Goal: Communication & Community: Share content

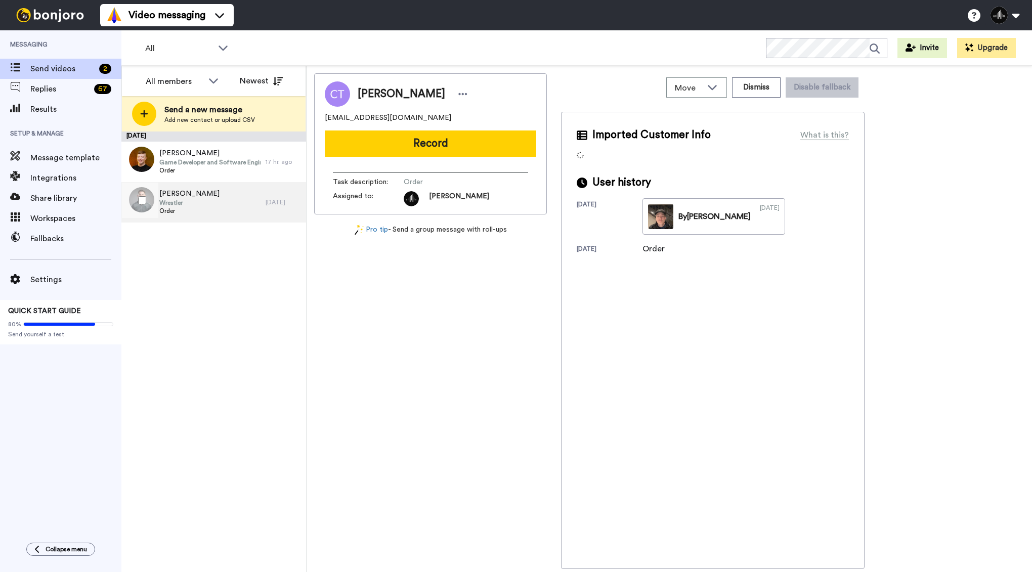
click at [226, 206] on div "Blake Noonan Wrestler Order" at bounding box center [193, 202] width 144 height 40
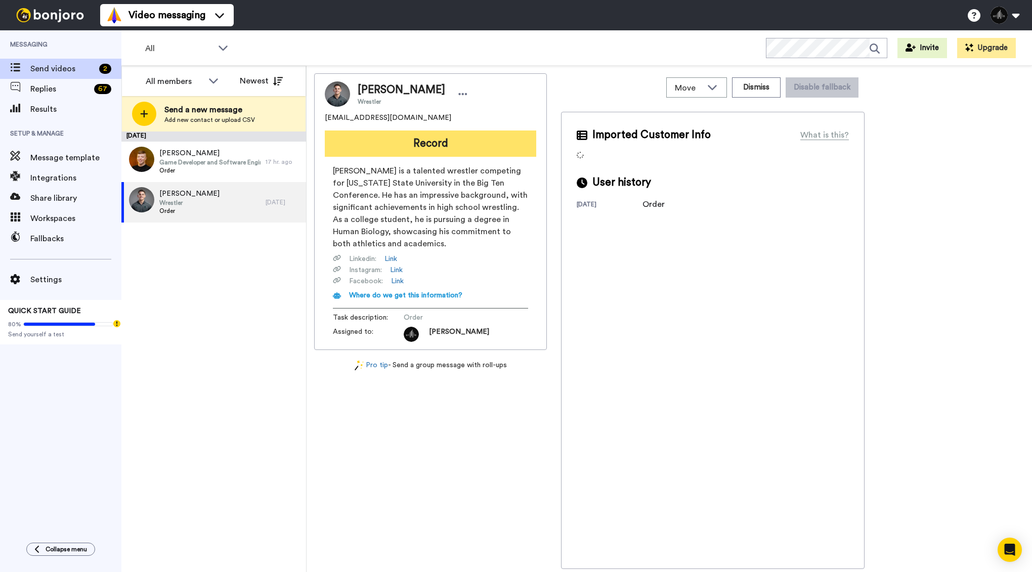
click at [455, 144] on button "Record" at bounding box center [430, 143] width 211 height 26
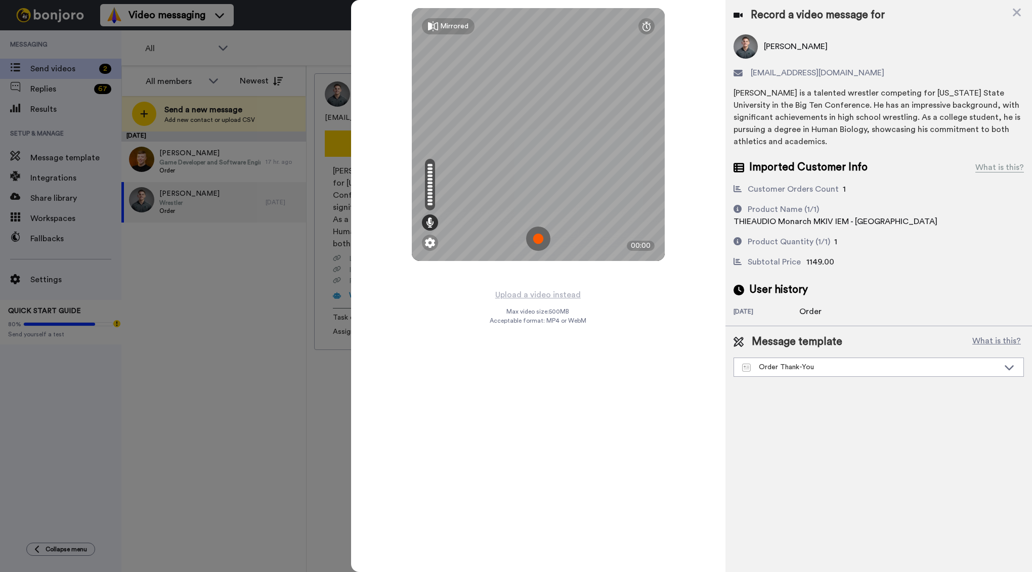
click at [541, 235] on img at bounding box center [538, 239] width 24 height 24
click at [537, 243] on img at bounding box center [538, 239] width 24 height 24
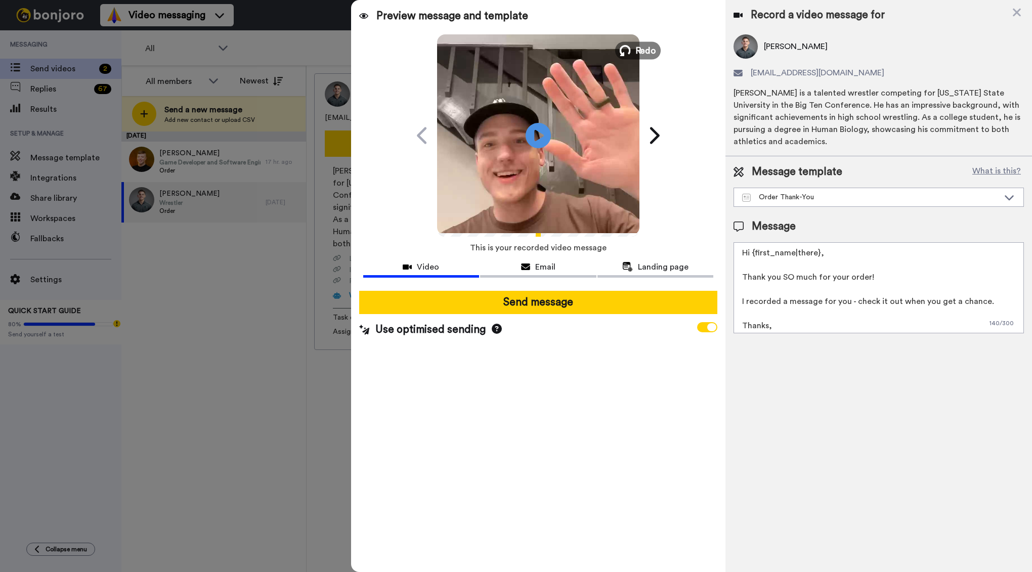
click at [635, 45] on span "Redo" at bounding box center [645, 49] width 21 height 13
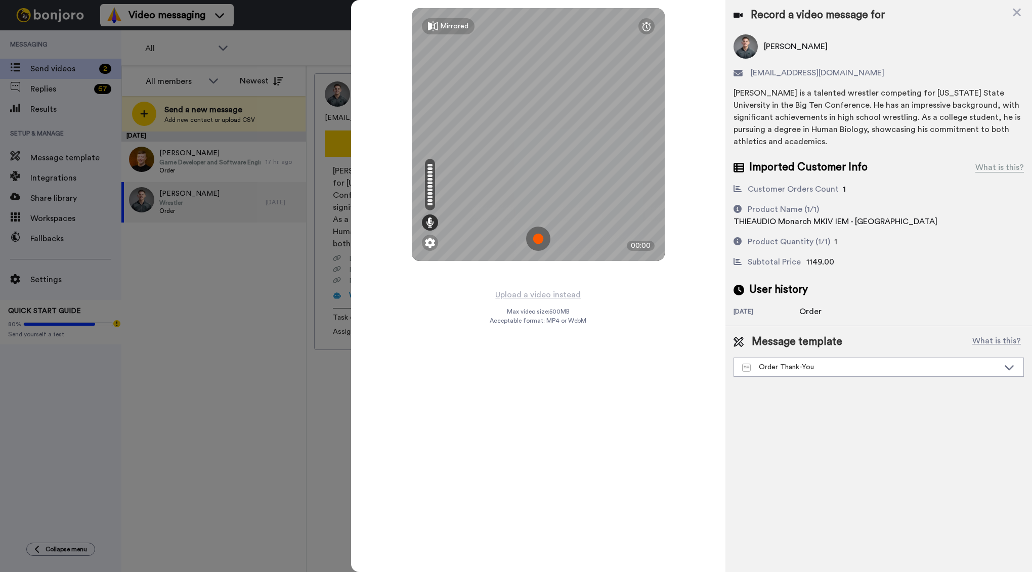
click at [543, 237] on img at bounding box center [538, 239] width 24 height 24
click at [541, 234] on img at bounding box center [538, 239] width 24 height 24
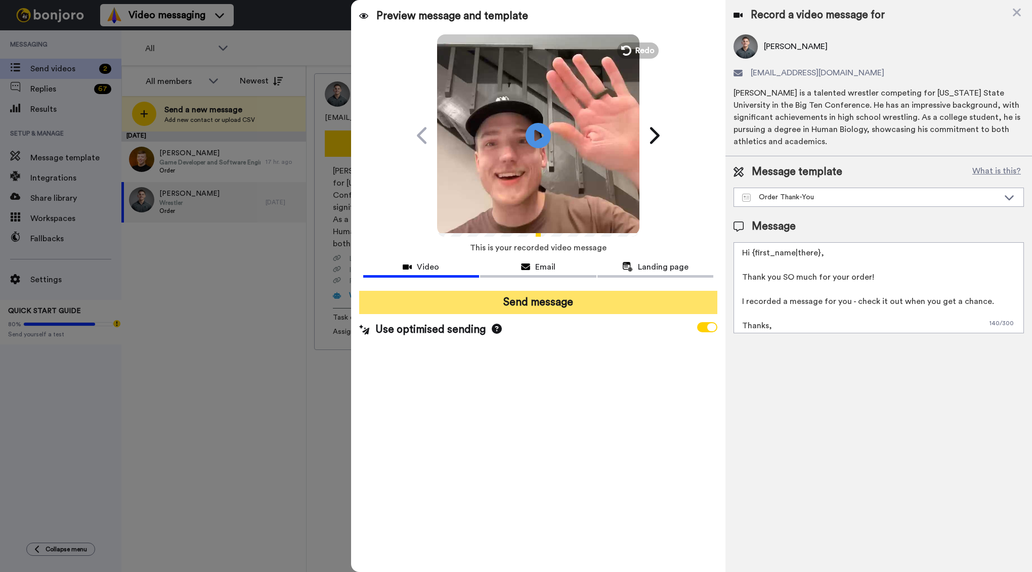
click at [551, 301] on button "Send message" at bounding box center [538, 302] width 358 height 23
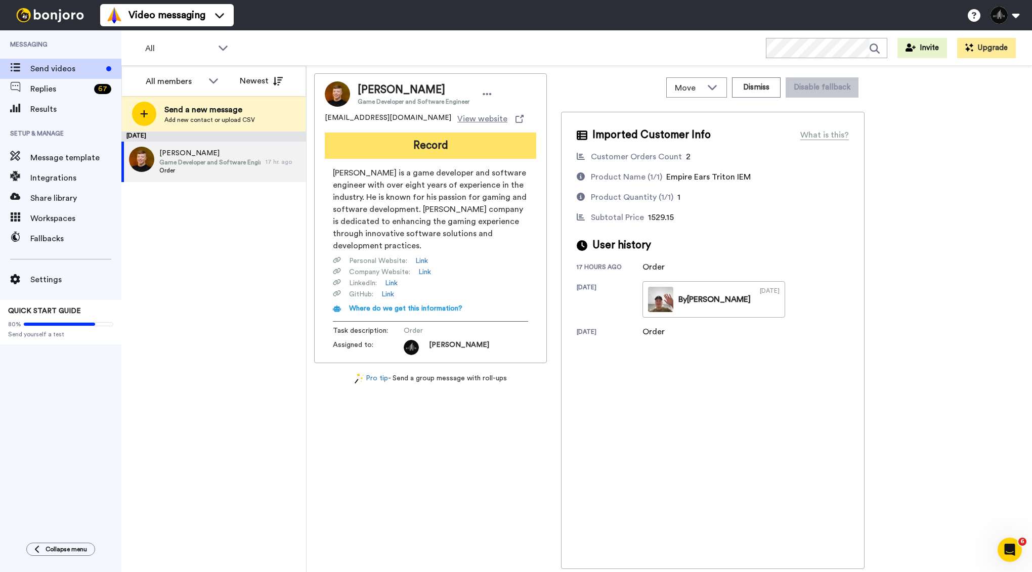
click at [417, 140] on button "Record" at bounding box center [430, 145] width 211 height 26
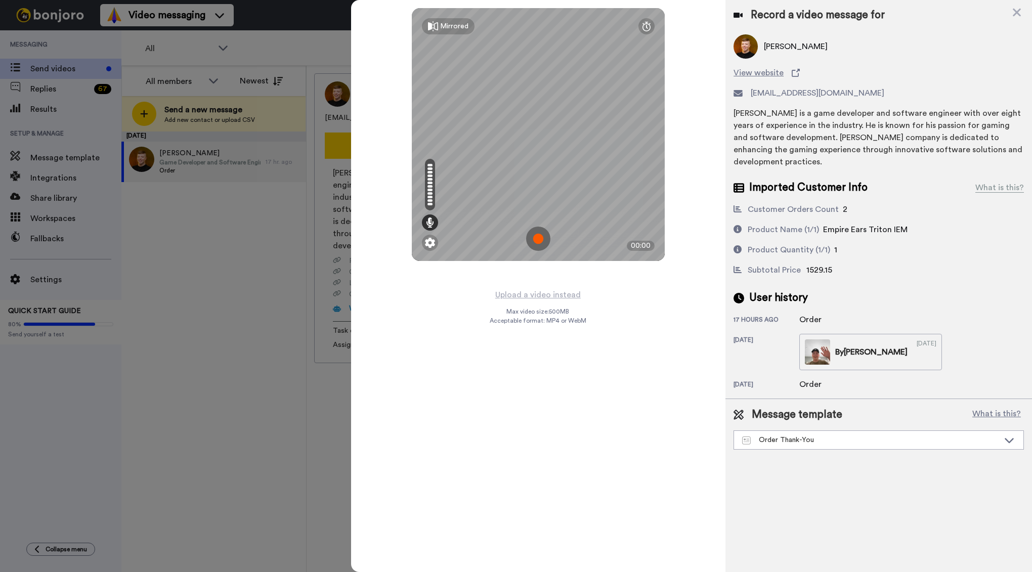
click at [543, 235] on img at bounding box center [538, 239] width 24 height 24
click at [535, 239] on img at bounding box center [538, 239] width 24 height 24
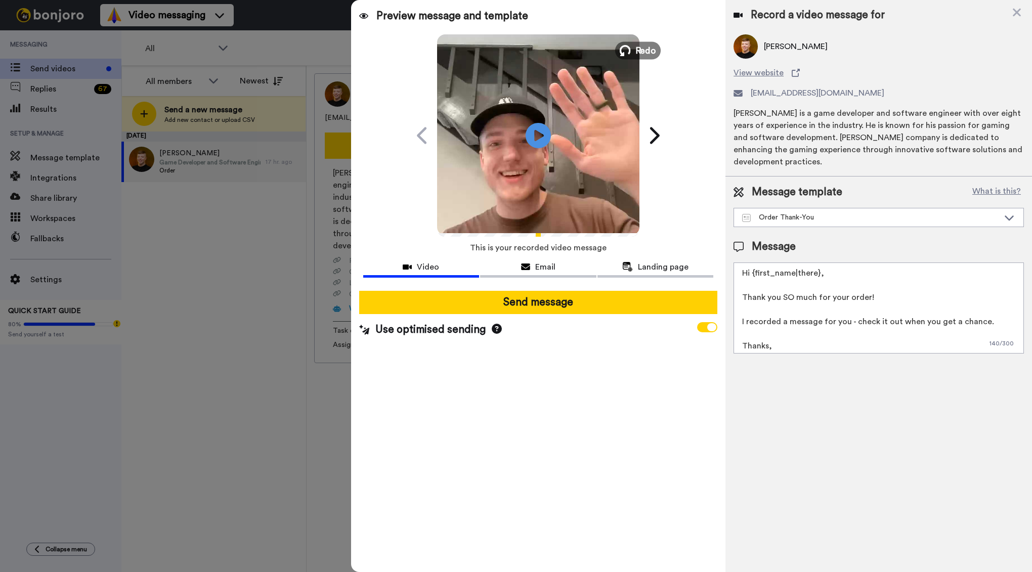
click at [638, 49] on span "Redo" at bounding box center [645, 49] width 21 height 13
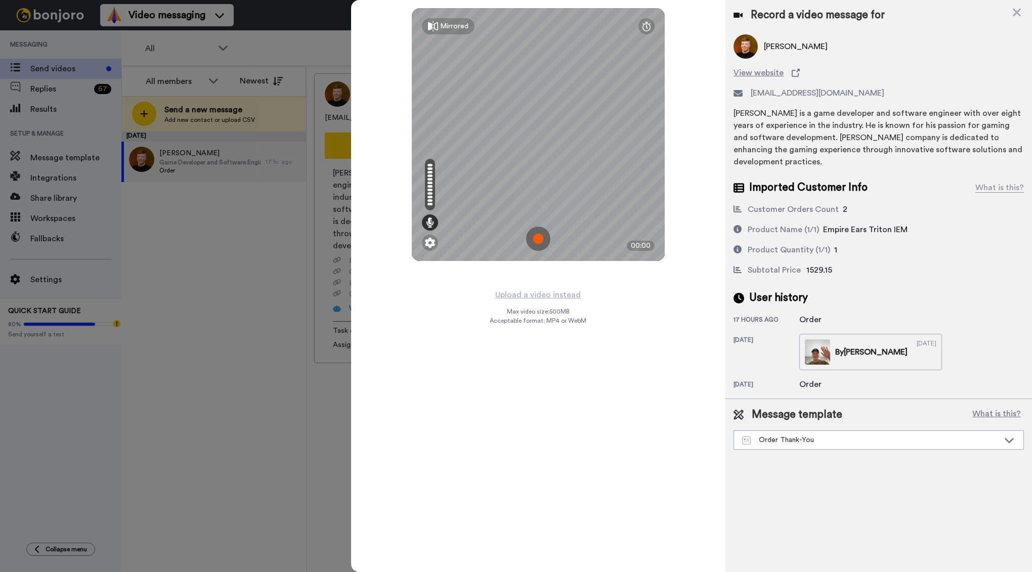
click at [540, 236] on img at bounding box center [538, 239] width 24 height 24
click at [563, 397] on div "Mirrored Redo 00:18" at bounding box center [538, 286] width 375 height 572
click at [543, 238] on img at bounding box center [538, 239] width 24 height 24
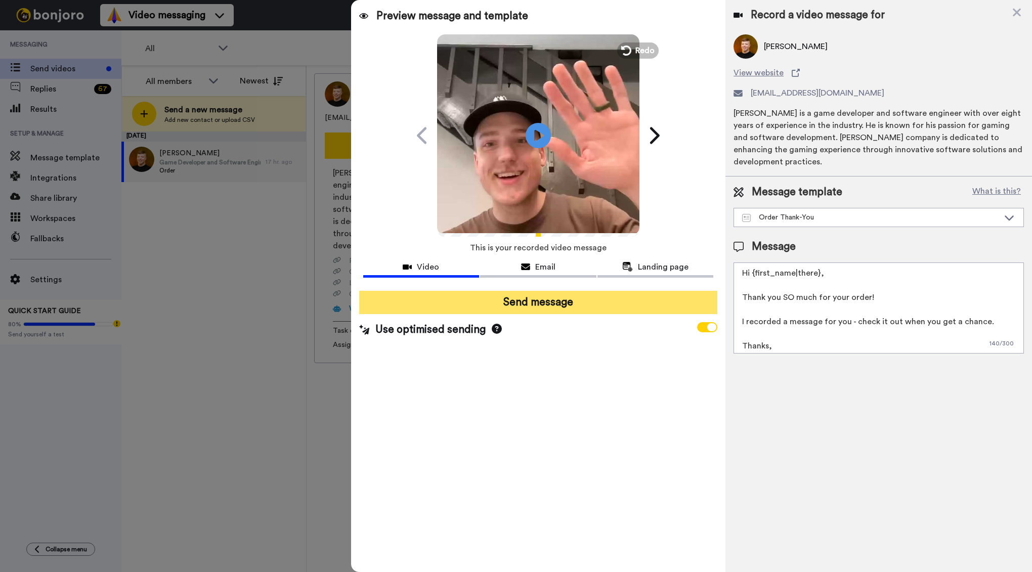
click at [558, 296] on button "Send message" at bounding box center [538, 302] width 358 height 23
